Goal: Transaction & Acquisition: Purchase product/service

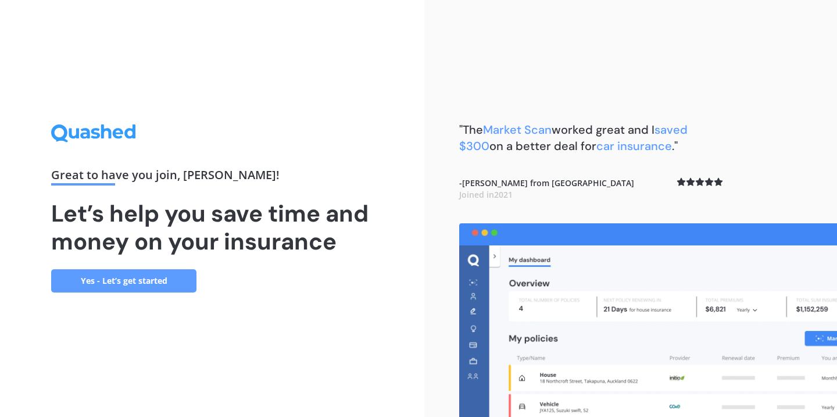
click at [153, 278] on link "Yes - Let’s get started" at bounding box center [123, 280] width 145 height 23
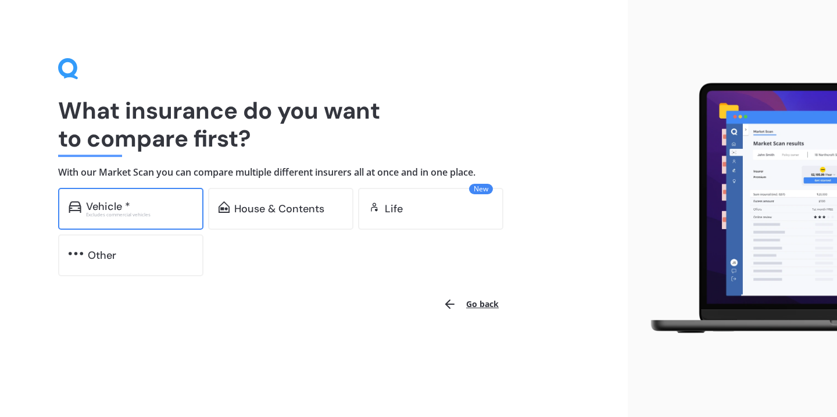
click at [137, 212] on div "Excludes commercial vehicles" at bounding box center [139, 214] width 107 height 5
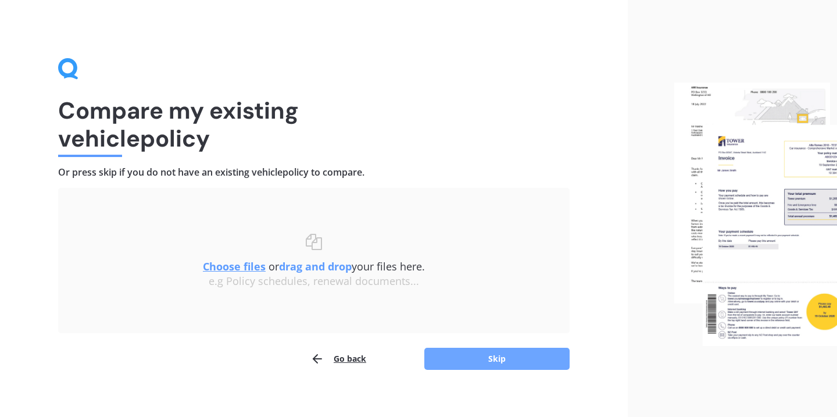
click at [493, 354] on button "Skip" at bounding box center [496, 358] width 145 height 22
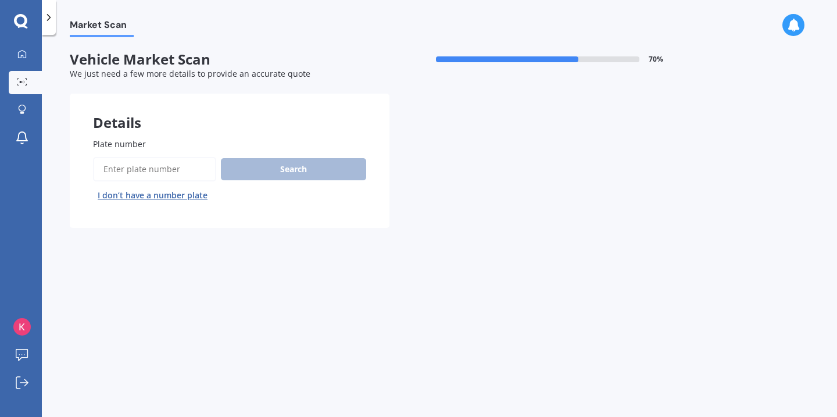
click at [174, 168] on input "Plate number" at bounding box center [154, 169] width 123 height 24
type input "mzq363"
click at [299, 174] on button "Search" at bounding box center [293, 169] width 145 height 22
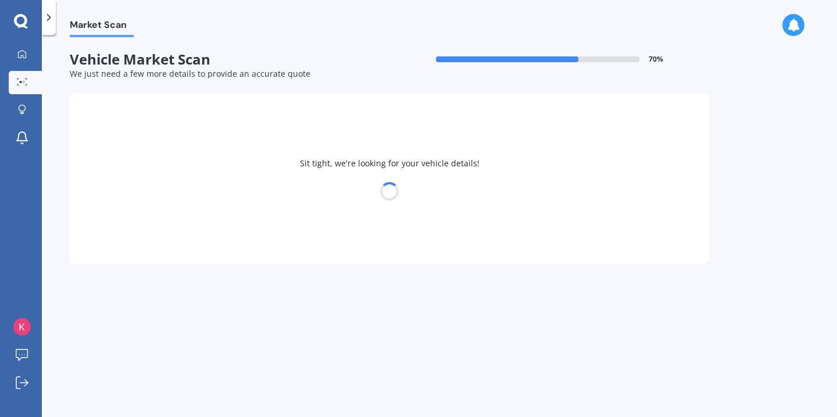
select select "MAZDA"
select select "DEMIO"
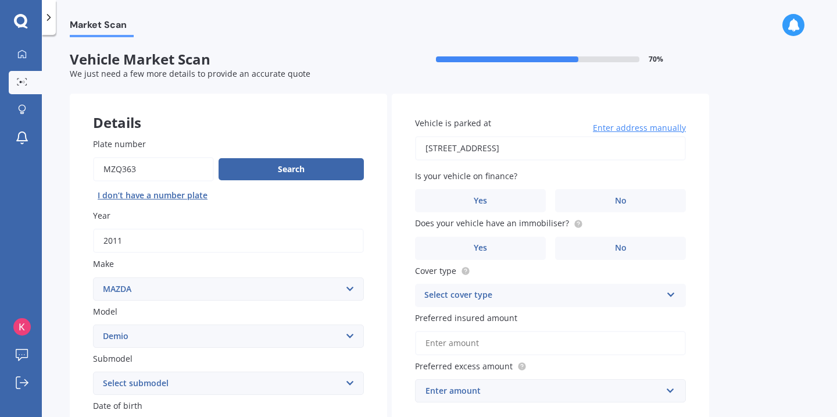
type input "[STREET_ADDRESS]"
click at [600, 195] on label "No" at bounding box center [620, 200] width 131 height 23
click at [0, 0] on input "No" at bounding box center [0, 0] width 0 height 0
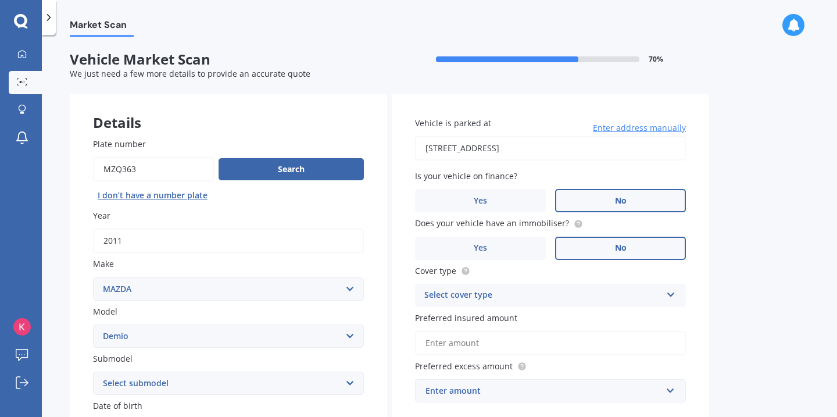
click at [611, 244] on label "No" at bounding box center [620, 247] width 131 height 23
click at [0, 0] on input "No" at bounding box center [0, 0] width 0 height 0
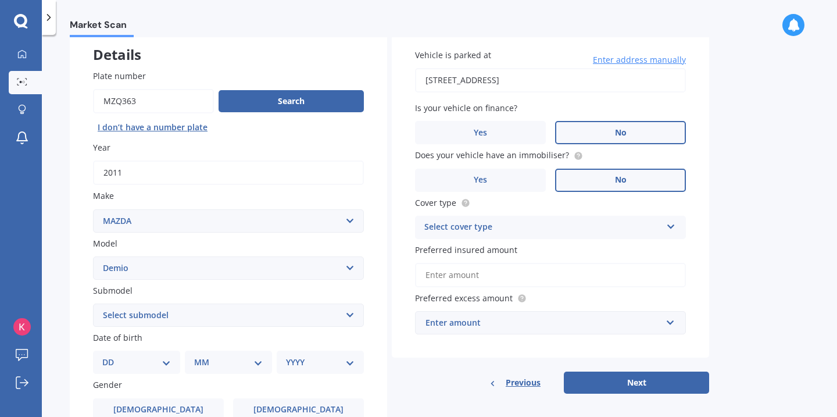
scroll to position [77, 0]
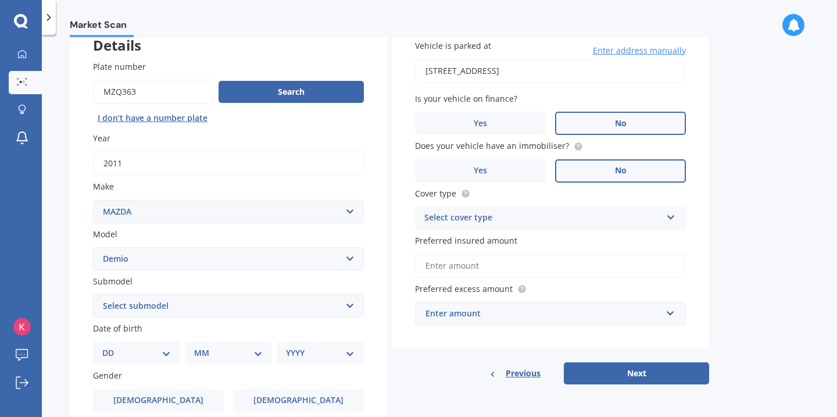
click at [615, 218] on div "Select cover type" at bounding box center [542, 218] width 237 height 14
click at [599, 241] on div "Comprehensive" at bounding box center [550, 240] width 270 height 21
click at [586, 269] on input "Preferred insured amount" at bounding box center [550, 265] width 271 height 24
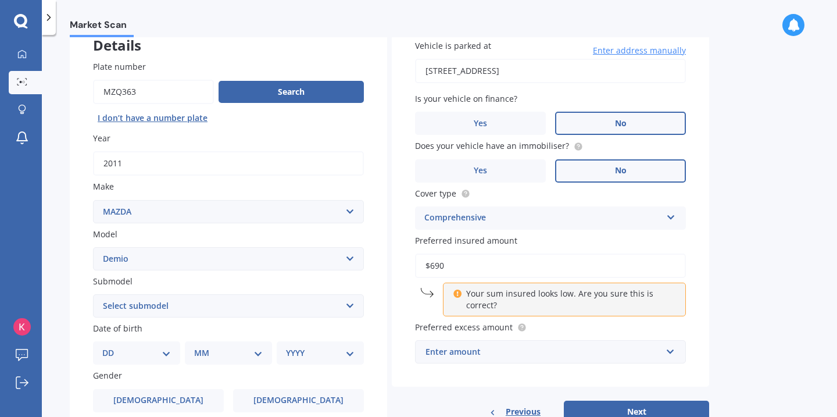
type input "$6,900"
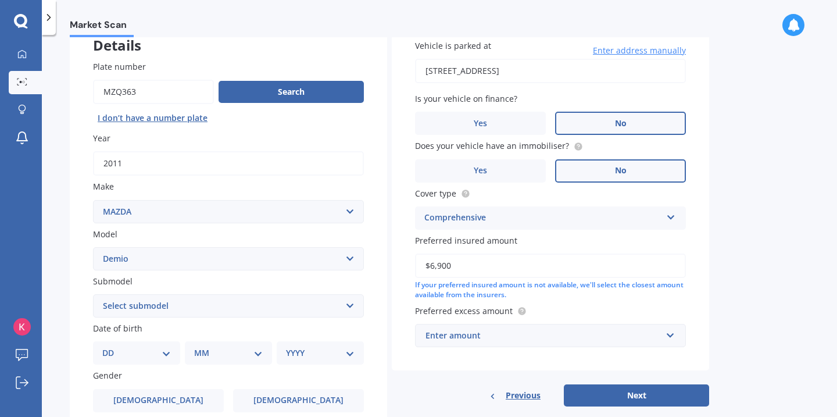
click at [643, 332] on div "Enter amount" at bounding box center [543, 335] width 236 height 13
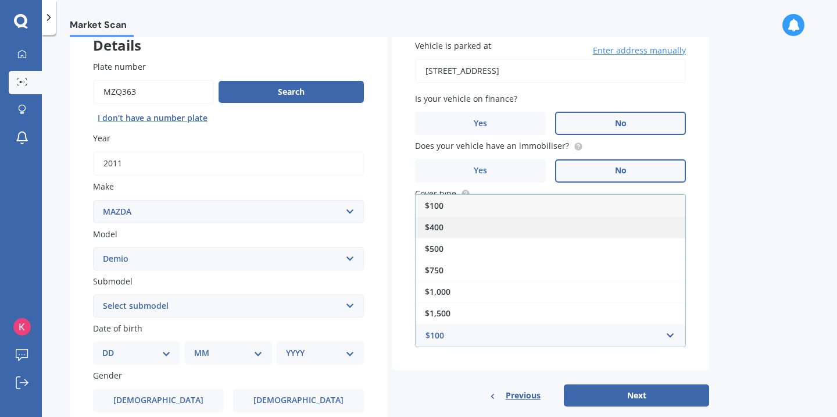
click at [611, 231] on div "$400" at bounding box center [550, 226] width 270 height 21
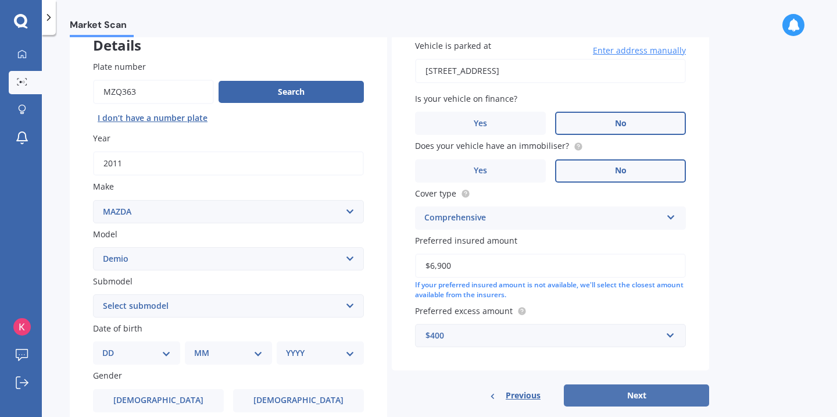
click at [647, 393] on button "Next" at bounding box center [636, 395] width 145 height 22
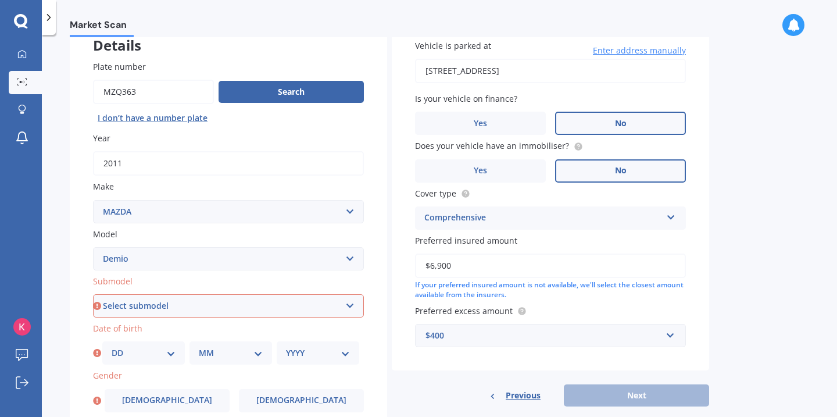
select select "PETROL"
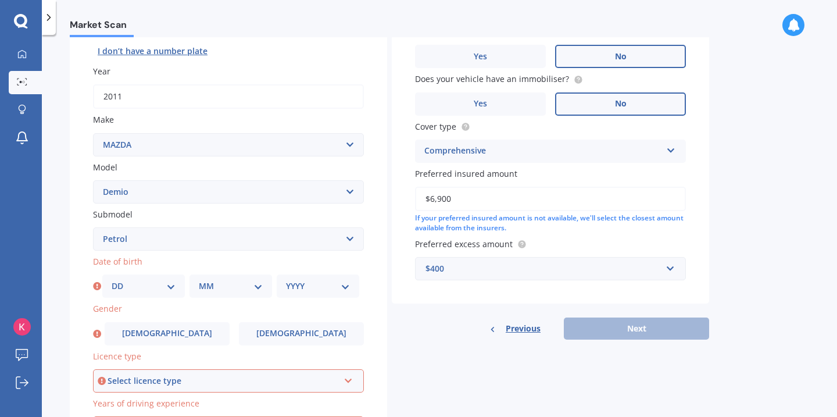
scroll to position [150, 0]
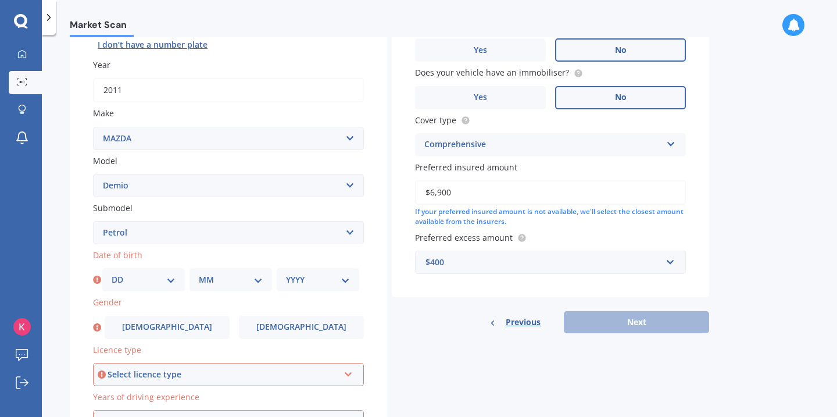
select select "13"
select select "03"
select select "1990"
click at [272, 324] on label "[DEMOGRAPHIC_DATA]" at bounding box center [301, 326] width 125 height 23
click at [0, 0] on input "[DEMOGRAPHIC_DATA]" at bounding box center [0, 0] width 0 height 0
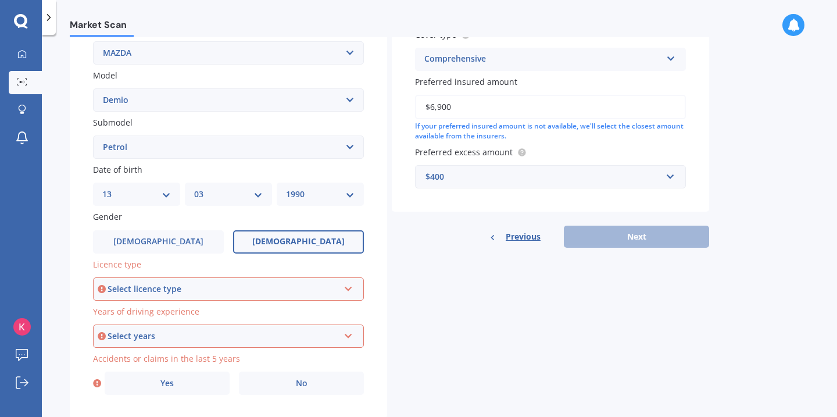
scroll to position [246, 0]
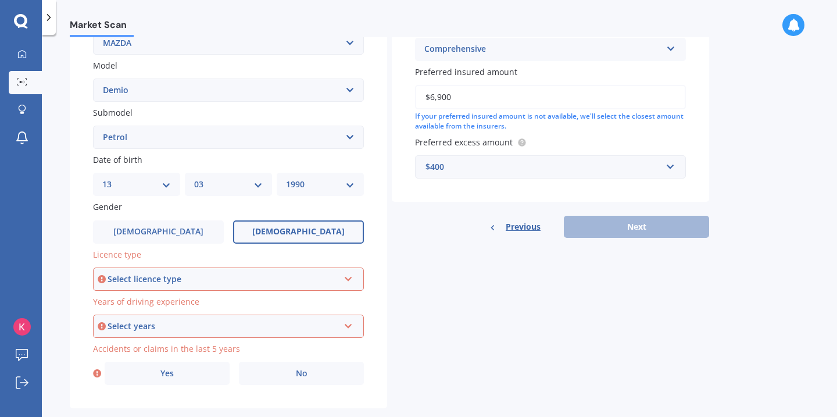
click at [292, 273] on div "Select licence type" at bounding box center [222, 278] width 231 height 13
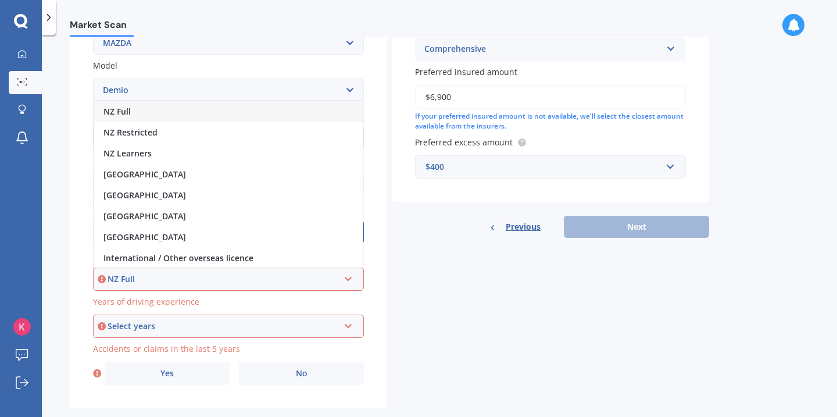
click at [278, 110] on div "NZ Full" at bounding box center [228, 111] width 268 height 21
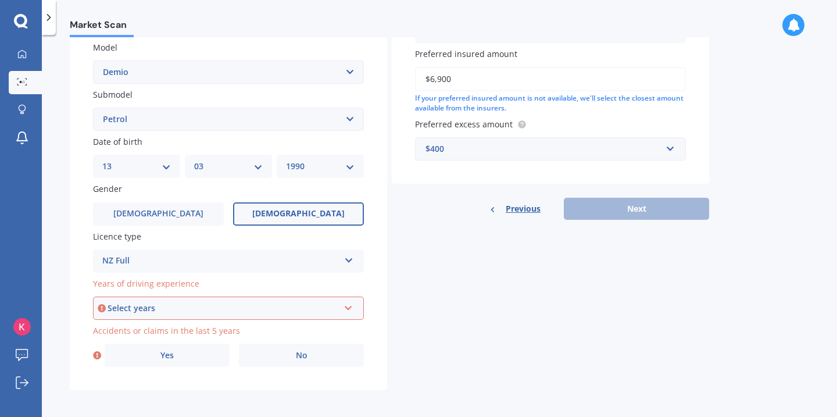
scroll to position [263, 0]
click at [244, 309] on div "Select years" at bounding box center [222, 308] width 231 height 13
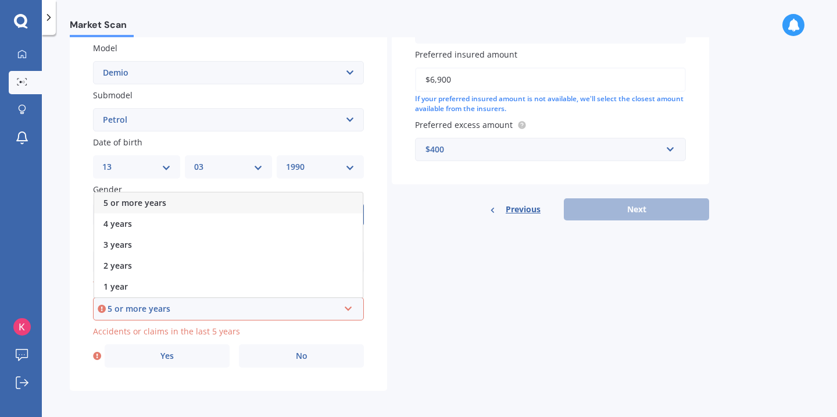
click at [272, 194] on div "5 or more years" at bounding box center [228, 202] width 268 height 21
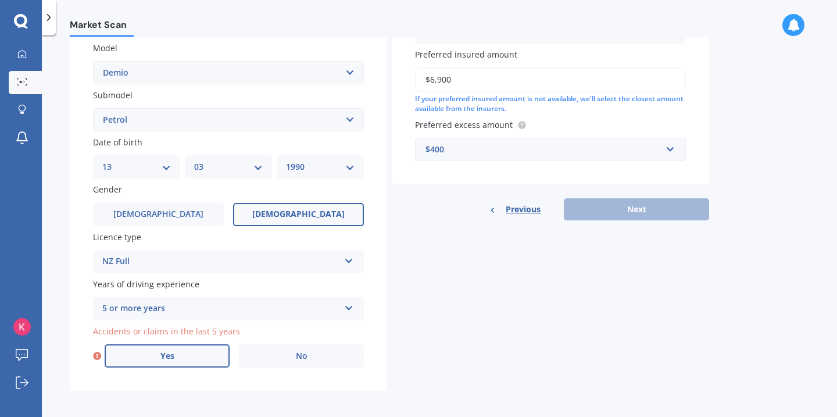
click at [180, 354] on label "Yes" at bounding box center [167, 355] width 125 height 23
click at [0, 0] on input "Yes" at bounding box center [0, 0] width 0 height 0
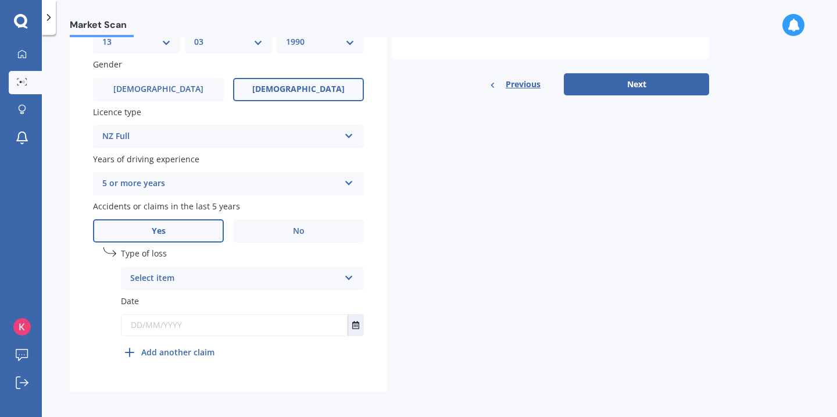
scroll to position [0, 0]
click at [262, 273] on div "Select item" at bounding box center [234, 278] width 209 height 14
click at [252, 293] on div "At fault accident" at bounding box center [242, 300] width 242 height 21
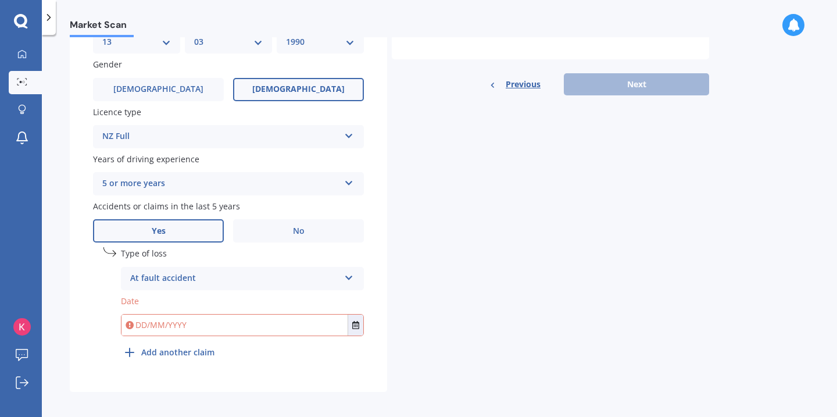
click at [241, 320] on input "text" at bounding box center [234, 324] width 226 height 21
click at [353, 322] on icon "Select date" at bounding box center [355, 325] width 7 height 8
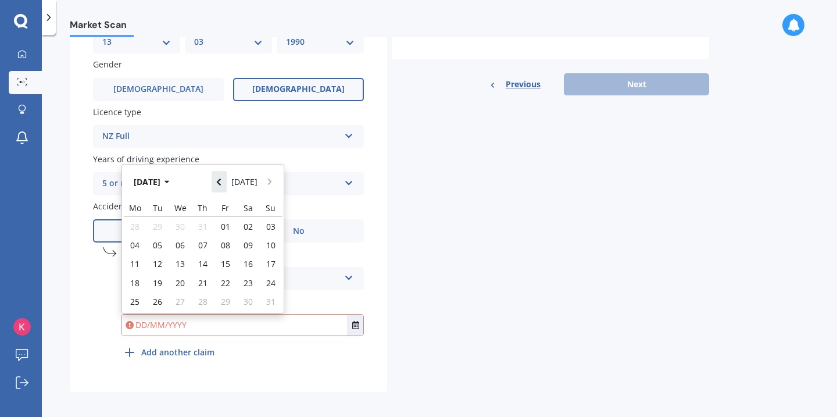
click at [221, 178] on icon "Navigate back" at bounding box center [218, 182] width 5 height 8
click at [163, 220] on div "01" at bounding box center [157, 226] width 23 height 19
type input "[DATE]"
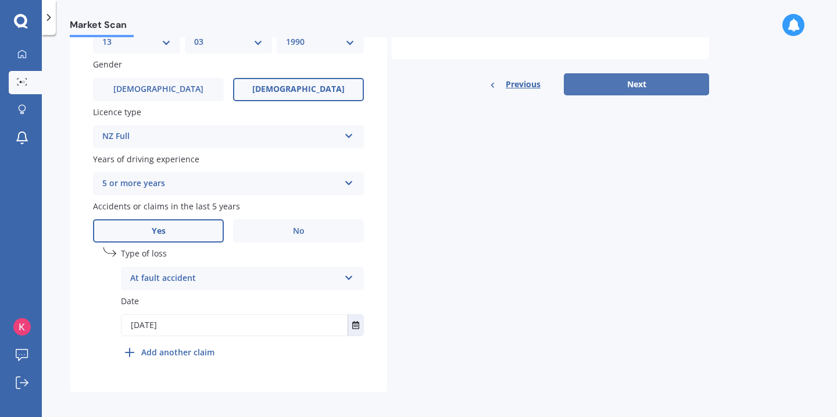
click at [637, 82] on button "Next" at bounding box center [636, 84] width 145 height 22
select select "13"
select select "03"
select select "1990"
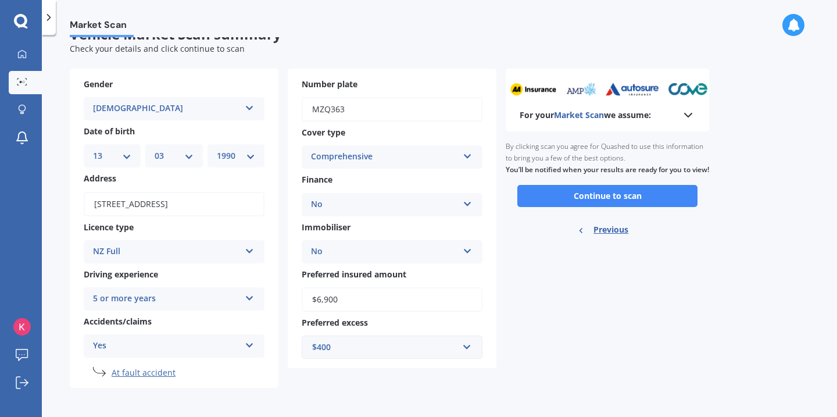
scroll to position [23, 0]
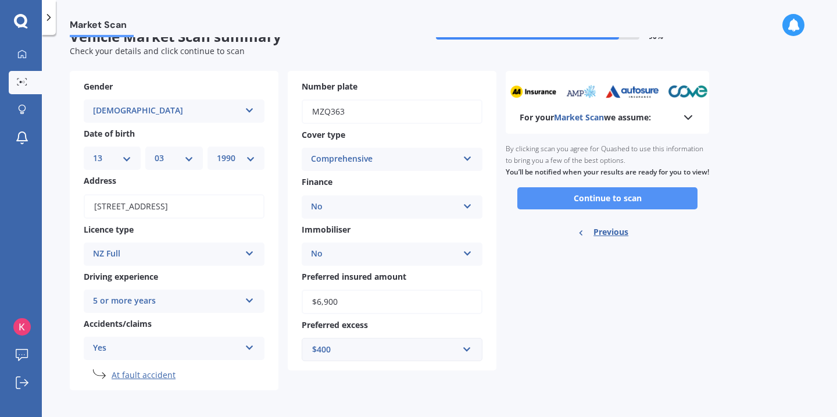
click at [619, 206] on button "Continue to scan" at bounding box center [607, 198] width 180 height 22
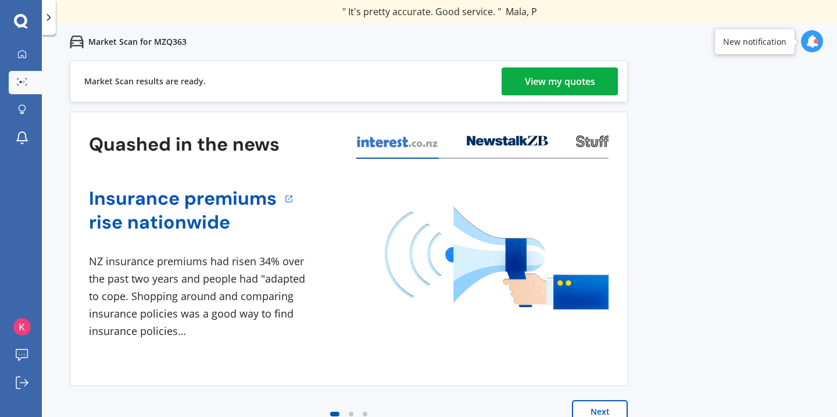
click at [544, 85] on div "View my quotes" at bounding box center [560, 81] width 70 height 28
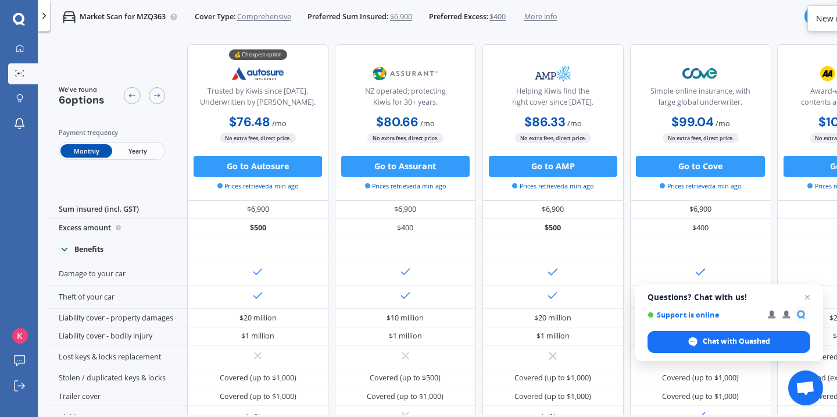
click at [135, 157] on span "Yearly" at bounding box center [137, 150] width 51 height 13
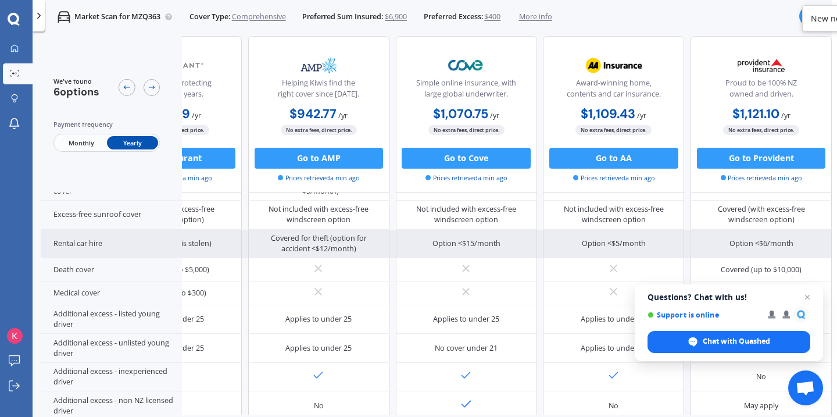
scroll to position [0, 28]
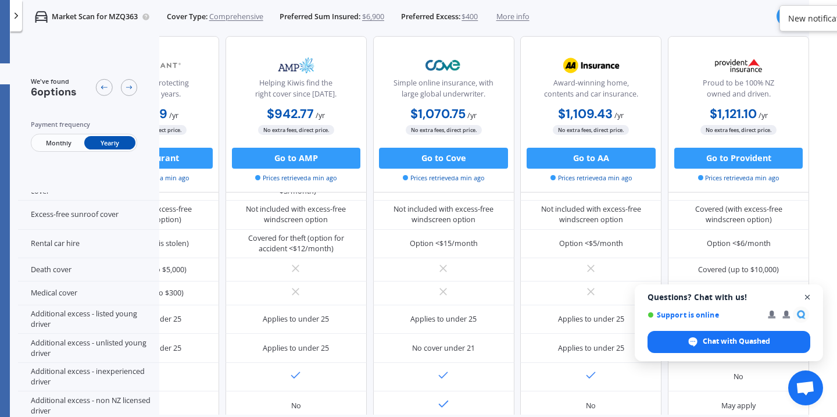
click at [809, 296] on span "Open chat" at bounding box center [807, 297] width 15 height 15
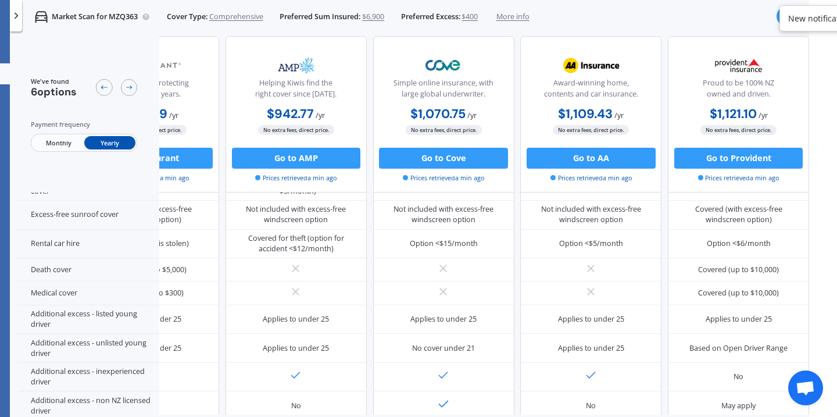
click at [15, 17] on icon at bounding box center [16, 15] width 10 height 10
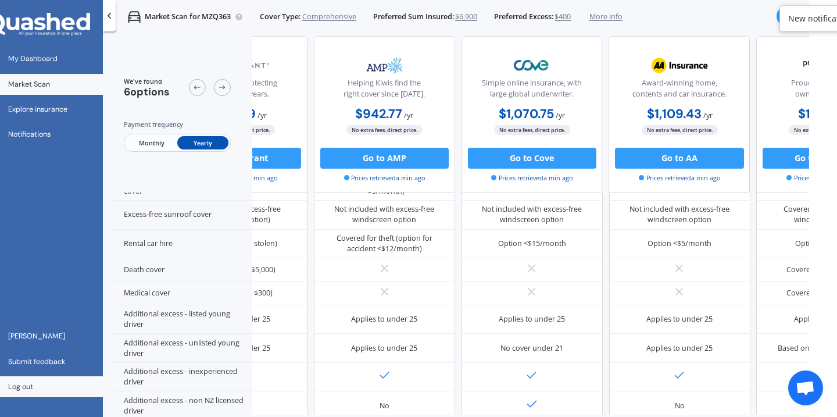
click at [24, 394] on link "Log out" at bounding box center [41, 386] width 123 height 21
